Goal: Information Seeking & Learning: Learn about a topic

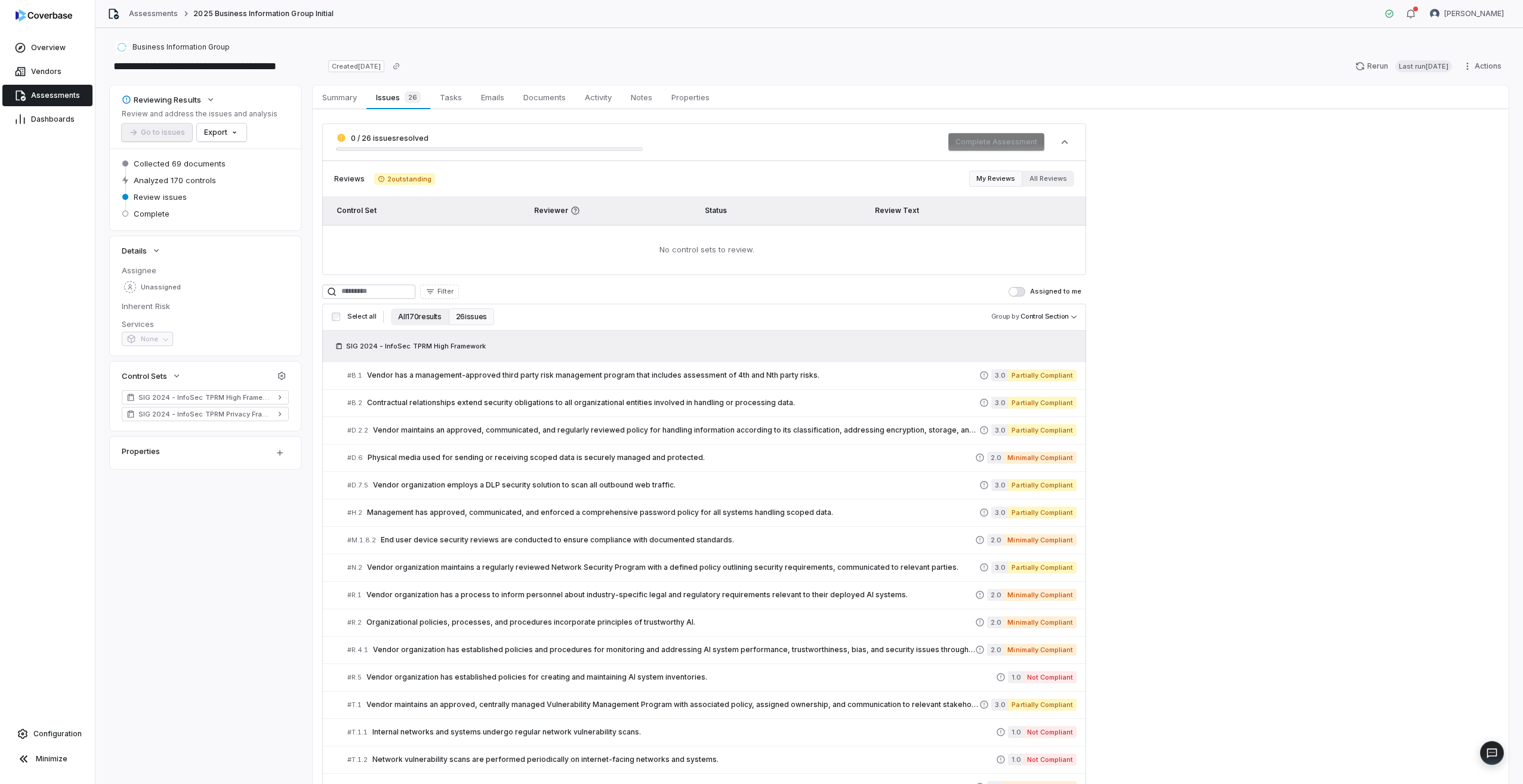
click at [419, 319] on button "All 170 results" at bounding box center [419, 316] width 58 height 17
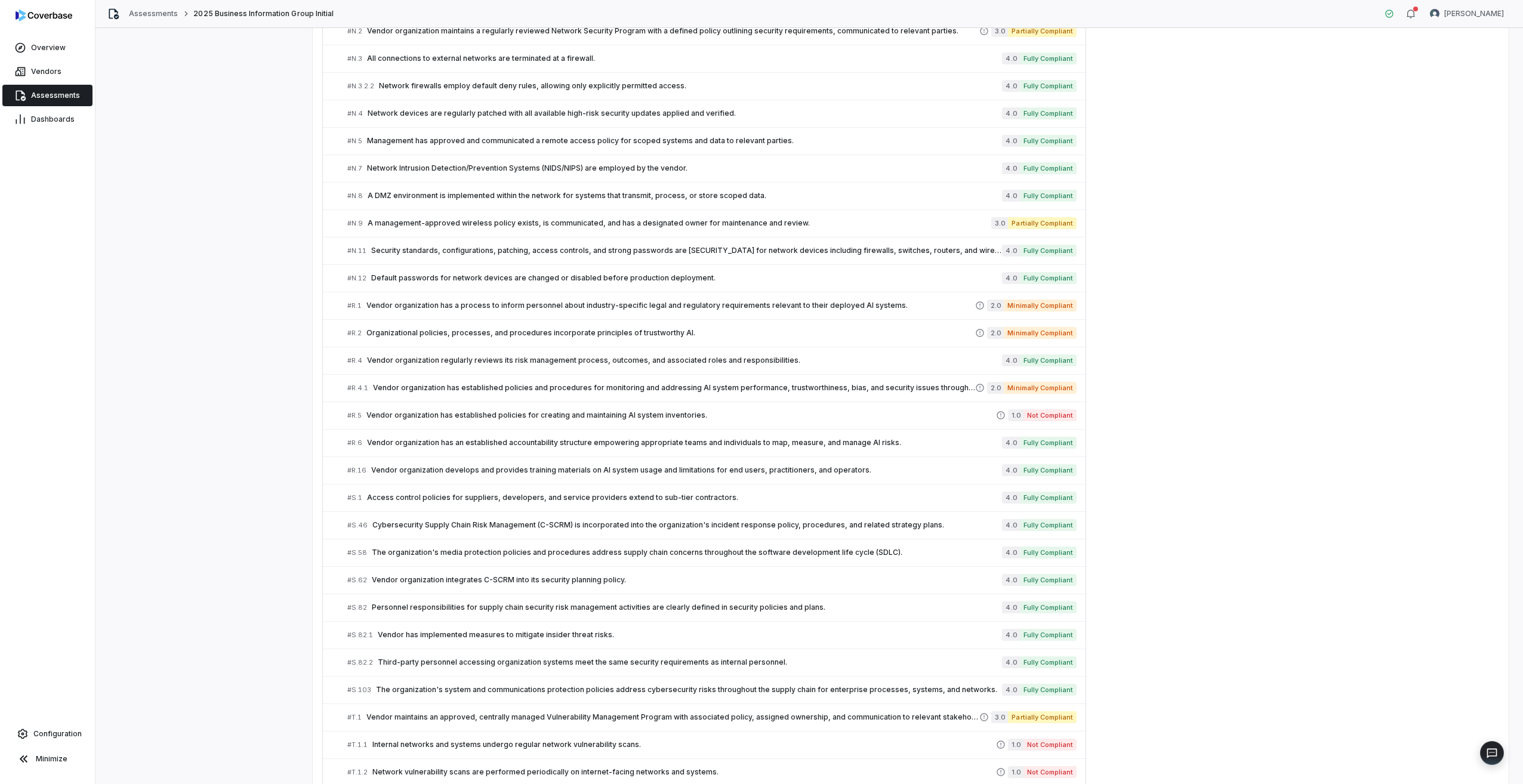
scroll to position [3186, 0]
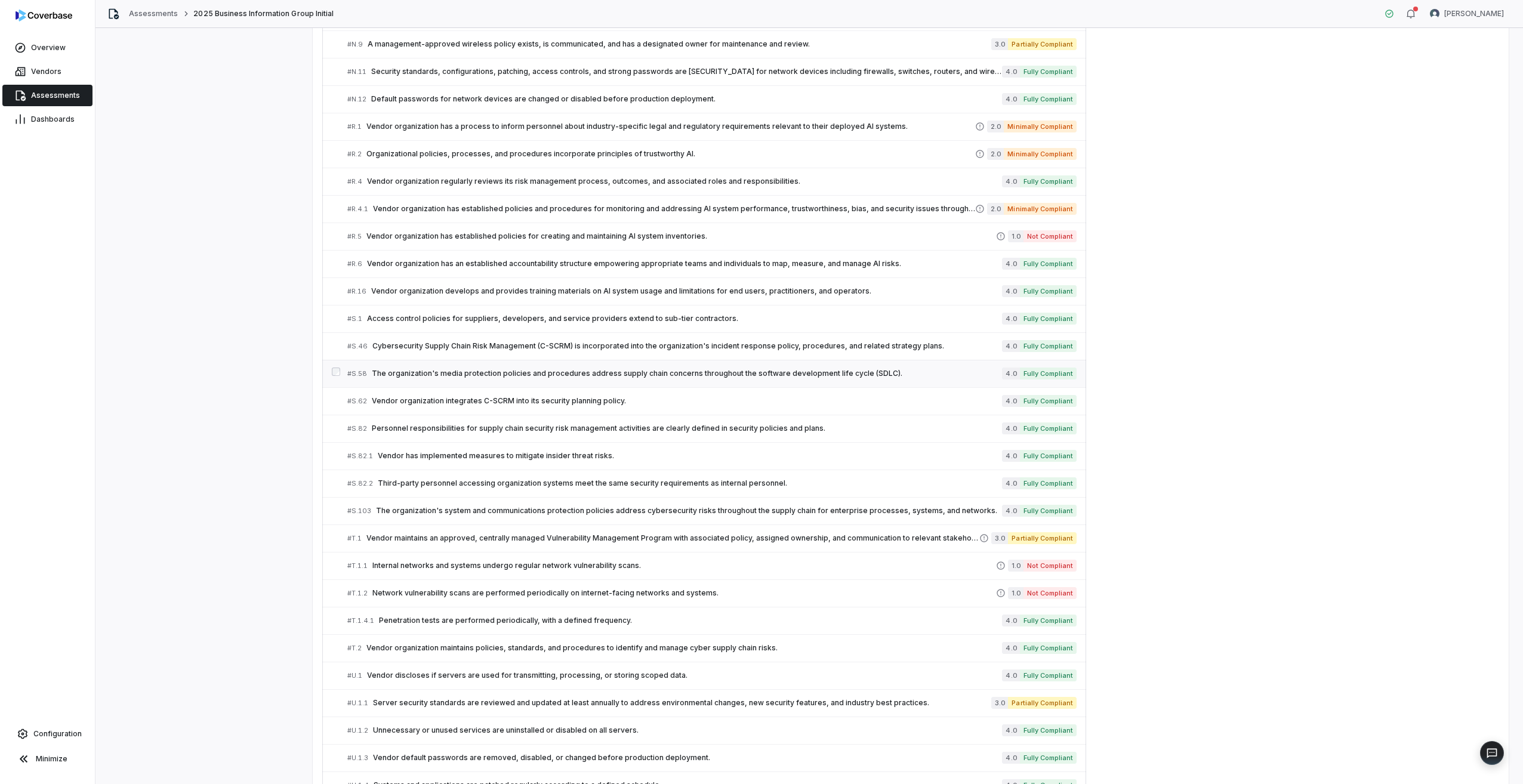
click at [531, 375] on span "The organization's media protection policies and procedures address supply chai…" at bounding box center [687, 373] width 630 height 9
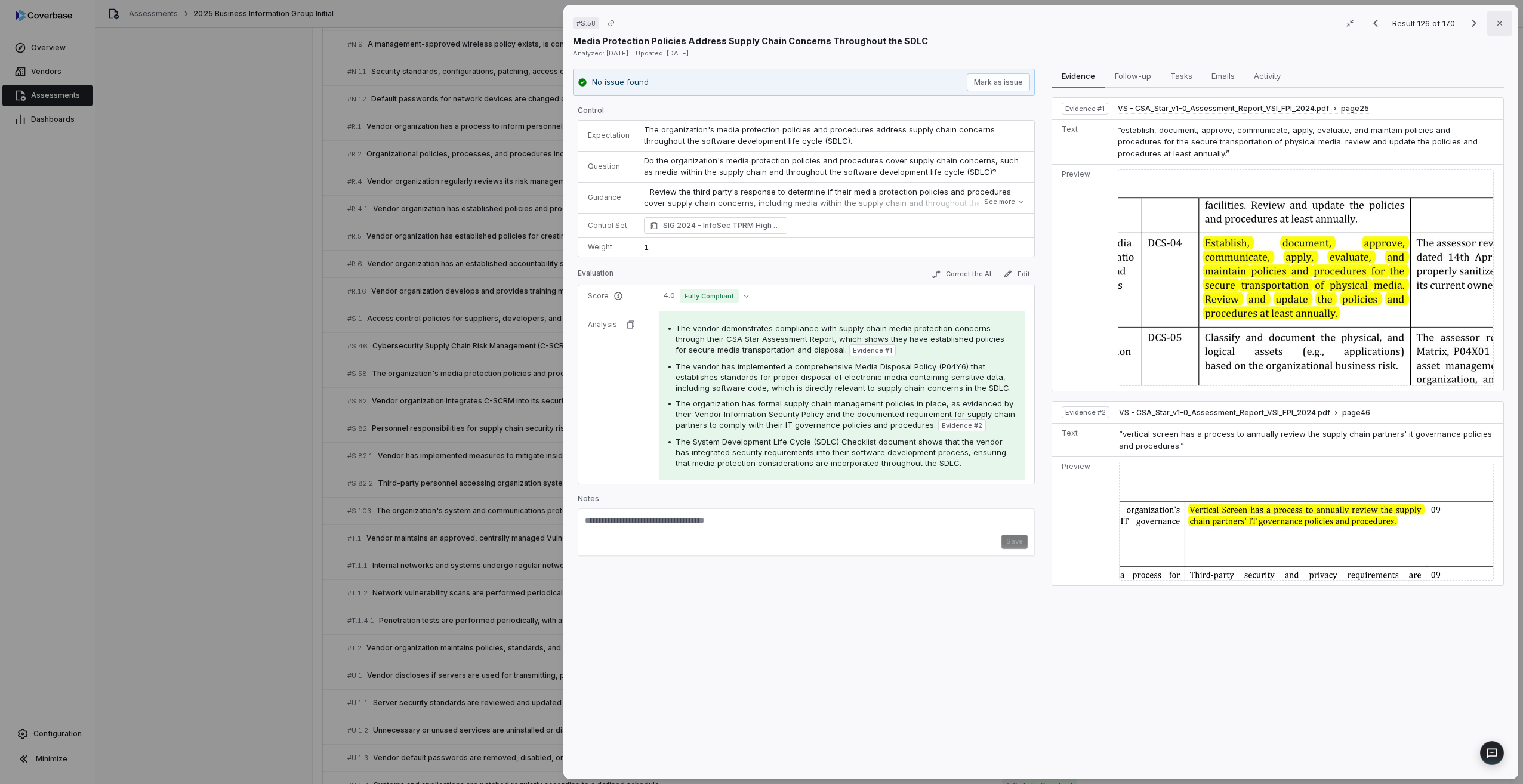
click at [1502, 26] on button "Close" at bounding box center [1500, 23] width 25 height 25
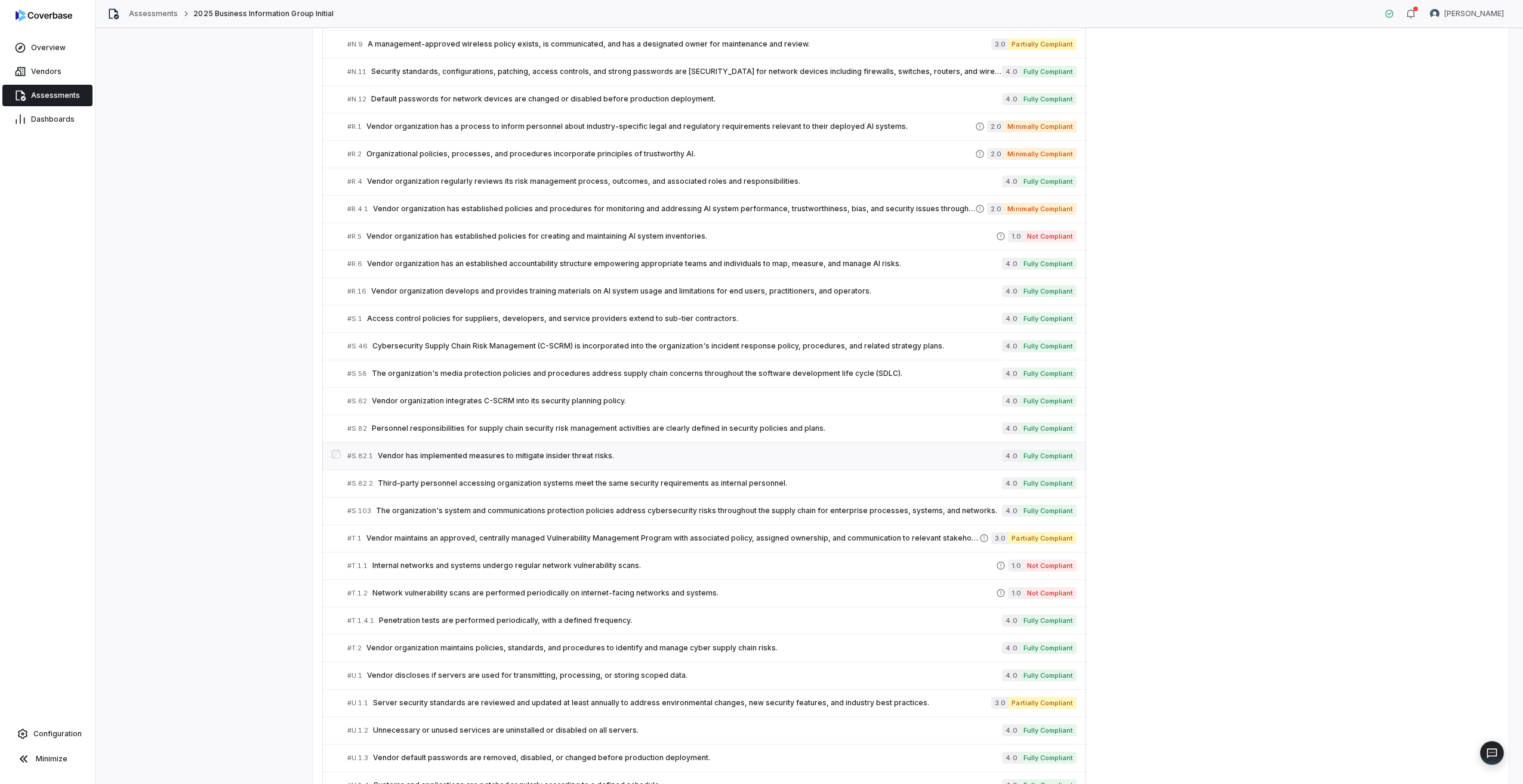
click at [480, 458] on span "Vendor has implemented measures to mitigate insider threat risks." at bounding box center [690, 455] width 624 height 9
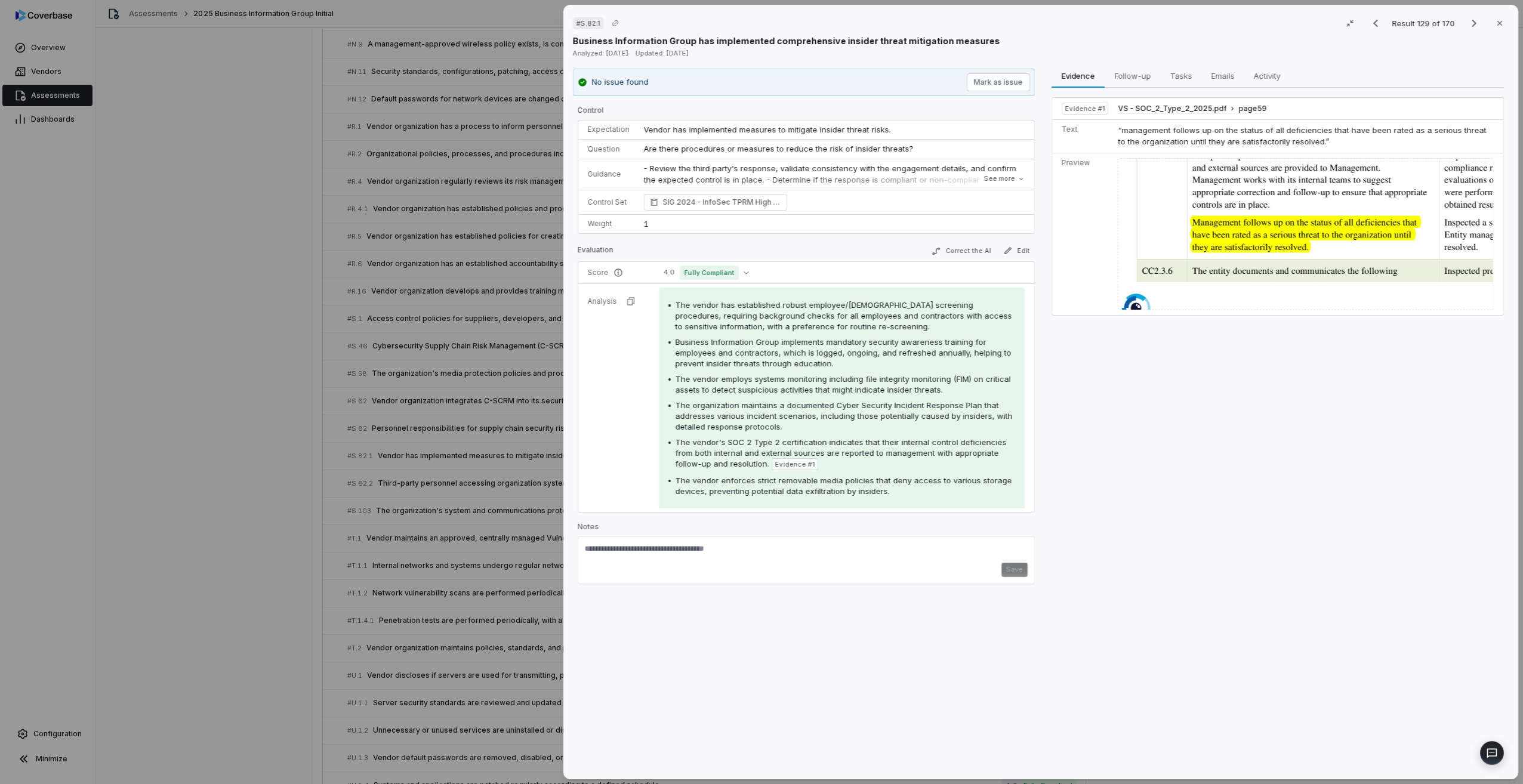
click at [814, 324] on span "The vendor has established robust employee/[DEMOGRAPHIC_DATA] screening procedu…" at bounding box center [844, 315] width 337 height 31
click at [1498, 24] on icon "button" at bounding box center [1500, 23] width 5 height 5
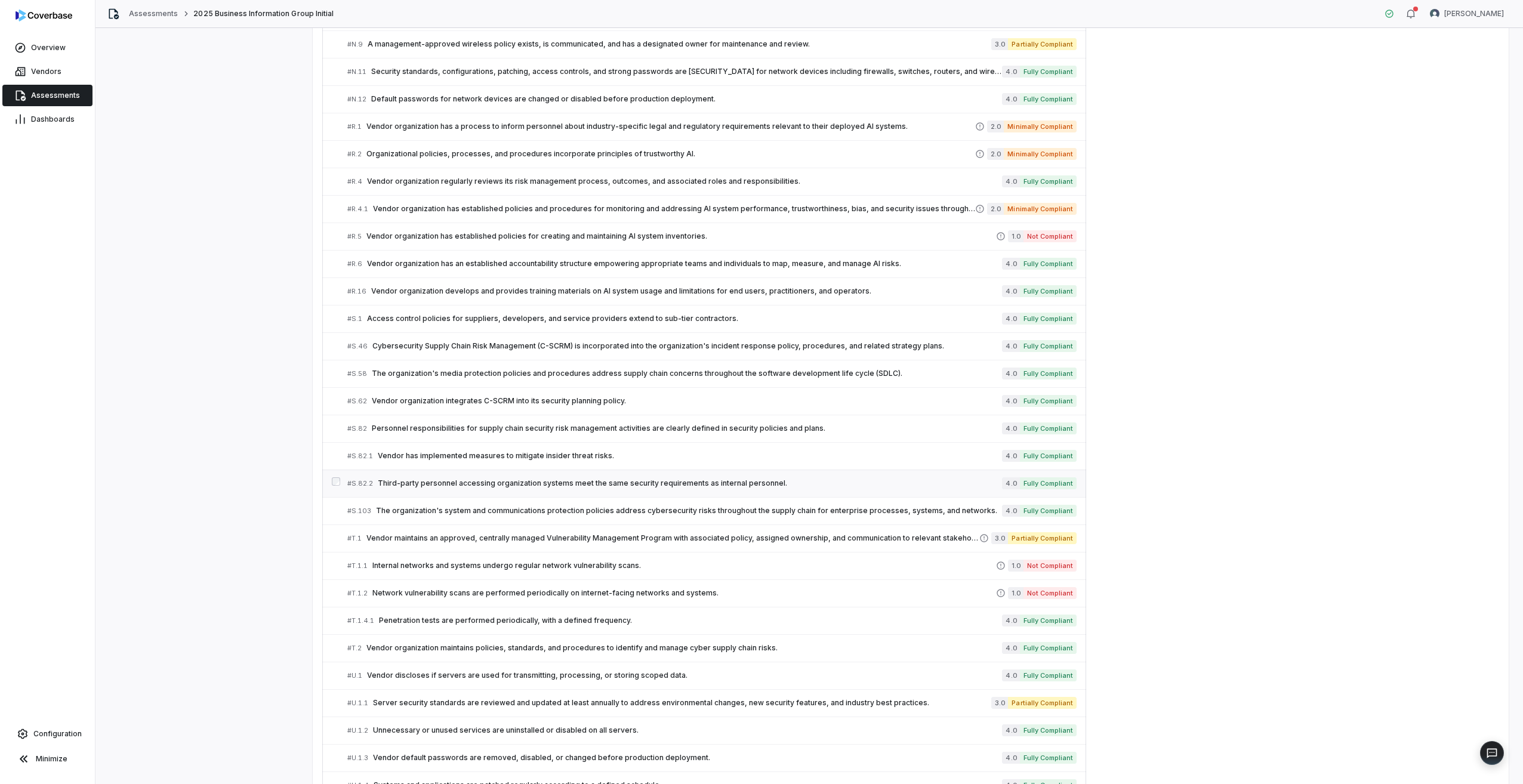
click at [458, 486] on span "Third-party personnel accessing organization systems meet the same security req…" at bounding box center [690, 483] width 624 height 9
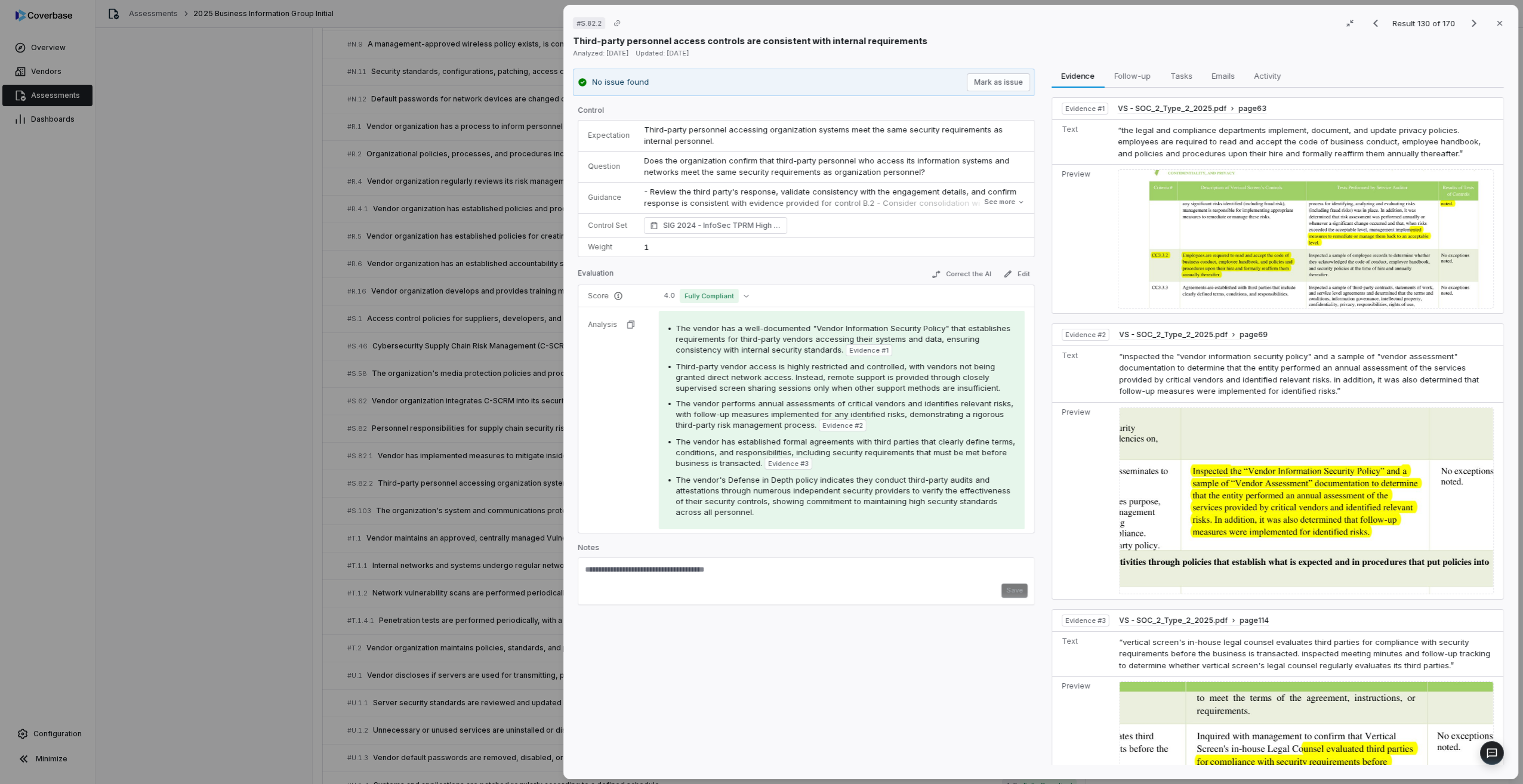
click at [1198, 260] on img at bounding box center [1306, 239] width 376 height 139
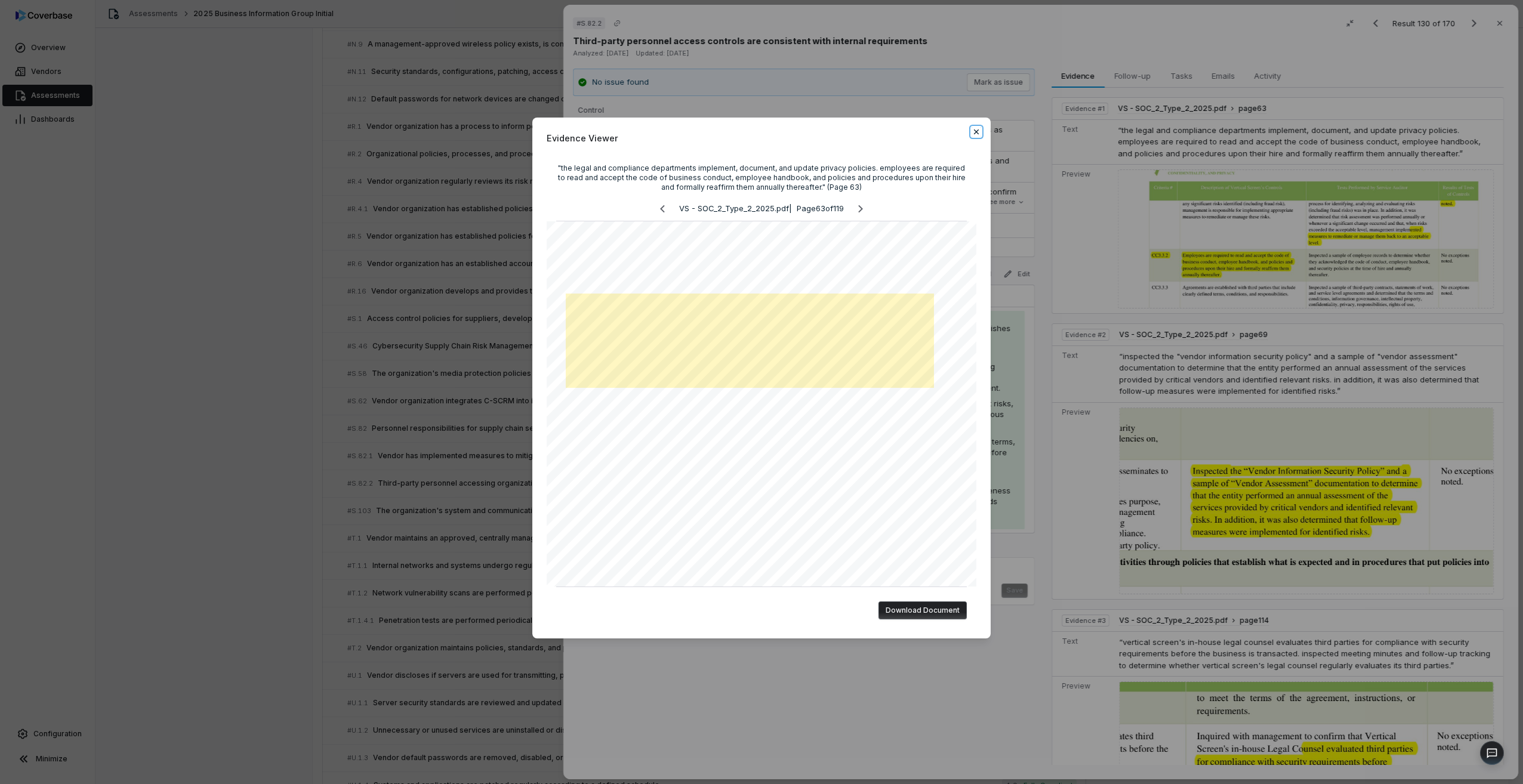
click at [976, 127] on icon "button" at bounding box center [976, 132] width 9 height 9
